Goal: Task Accomplishment & Management: Manage account settings

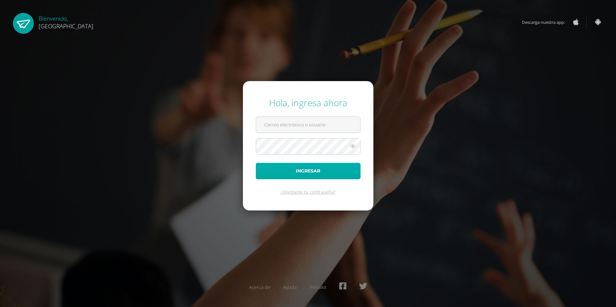
type input "2019177"
click at [309, 177] on button "Ingresar" at bounding box center [308, 171] width 105 height 16
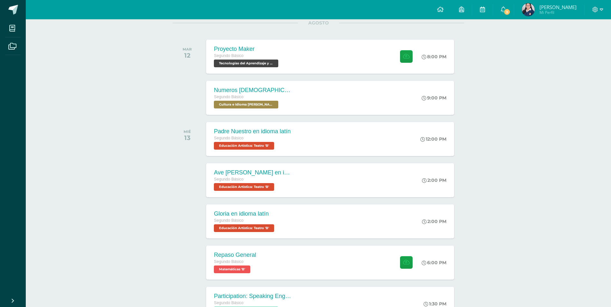
scroll to position [97, 0]
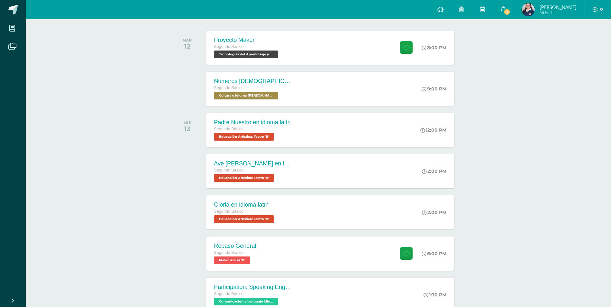
click at [514, 7] on link "3" at bounding box center [503, 9] width 21 height 19
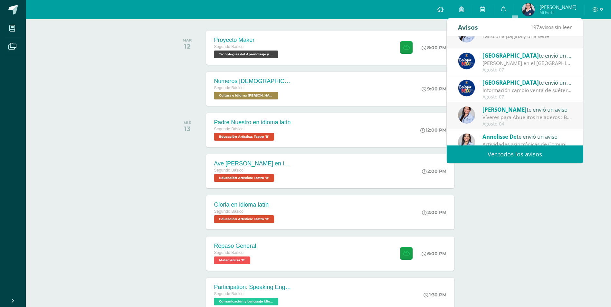
scroll to position [107, 0]
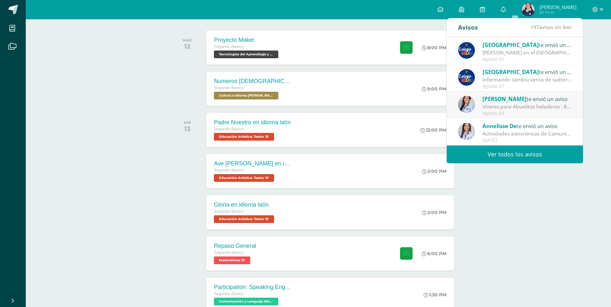
click at [495, 178] on div "Actividades recientes y próximas Tablero Pendientes de entrega Entregadas todas…" at bounding box center [318, 177] width 585 height 509
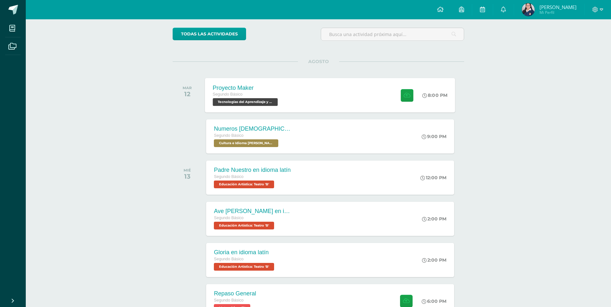
scroll to position [0, 0]
